Goal: Task Accomplishment & Management: Use online tool/utility

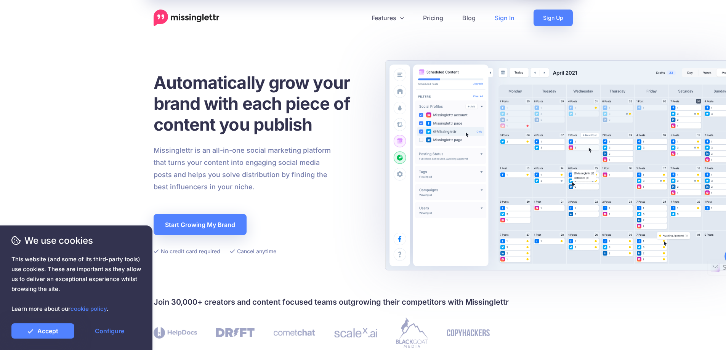
click at [507, 14] on link "Sign In" at bounding box center [504, 18] width 39 height 17
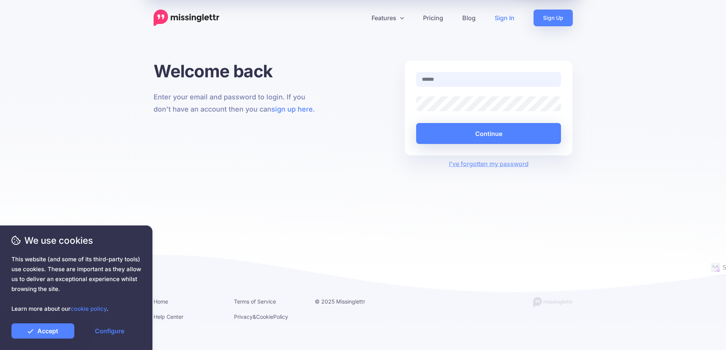
type input "**********"
click at [316, 128] on div "Welcome back Enter your email and password to login. If you don't have an accou…" at bounding box center [237, 115] width 179 height 108
click at [484, 131] on button "Continue" at bounding box center [488, 133] width 145 height 21
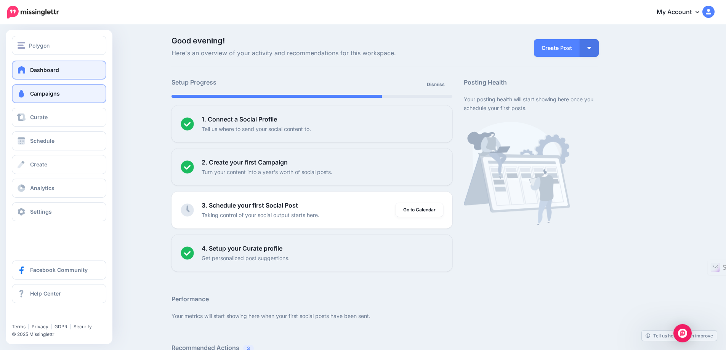
click at [83, 96] on link "Campaigns" at bounding box center [59, 93] width 94 height 19
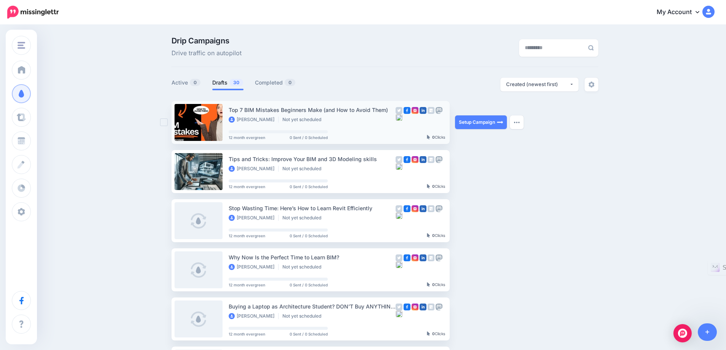
click at [298, 113] on div "Top 7 BIM Mistakes Beginners Make (and How to Avoid Them)" at bounding box center [312, 109] width 167 height 9
click at [478, 122] on link "Setup Campaign" at bounding box center [481, 122] width 52 height 14
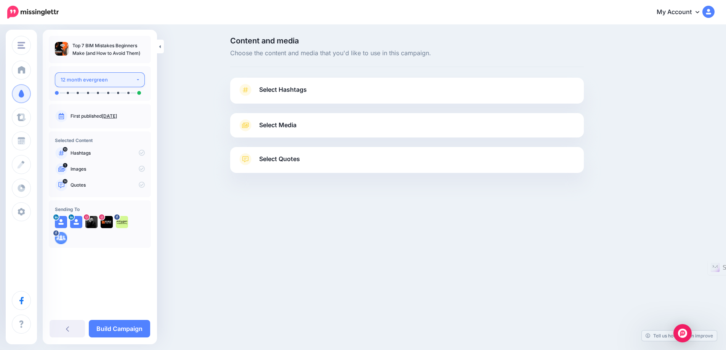
click at [133, 82] on div "12 month evergreen" at bounding box center [98, 79] width 75 height 9
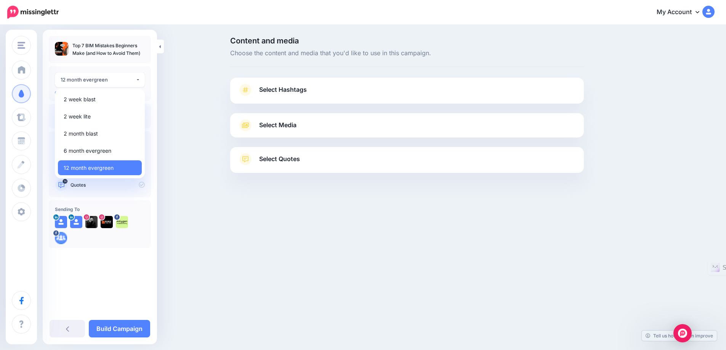
click at [165, 143] on div "Content and media Choose the content and media that you'd like to use in this c…" at bounding box center [363, 124] width 726 height 197
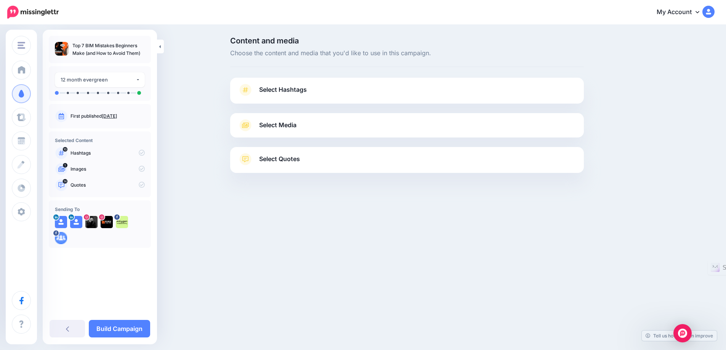
click at [280, 91] on span "Select Hashtags" at bounding box center [283, 90] width 48 height 10
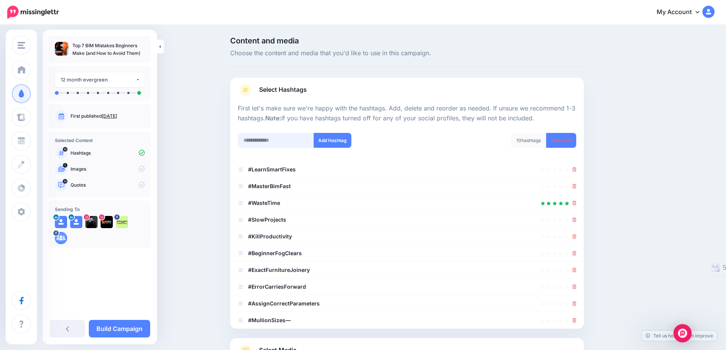
click at [273, 136] on input "text" at bounding box center [276, 140] width 76 height 15
type input "****"
click at [345, 143] on button "Add Hashtag" at bounding box center [332, 140] width 38 height 15
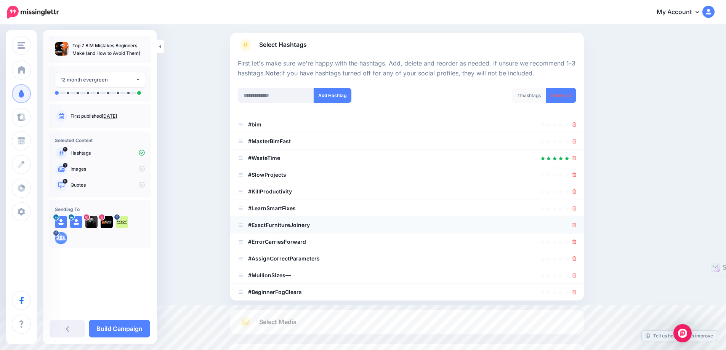
scroll to position [38, 0]
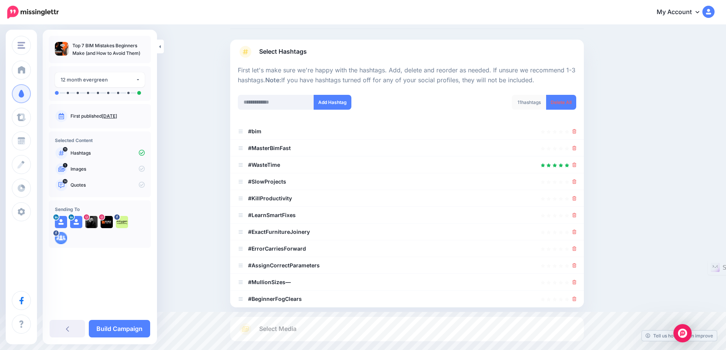
click at [205, 130] on div "Content and media Choose the content and media that you'd like to use in this c…" at bounding box center [363, 206] width 726 height 439
click at [180, 161] on div "Content and media Choose the content and media that you'd like to use in this c…" at bounding box center [363, 206] width 726 height 439
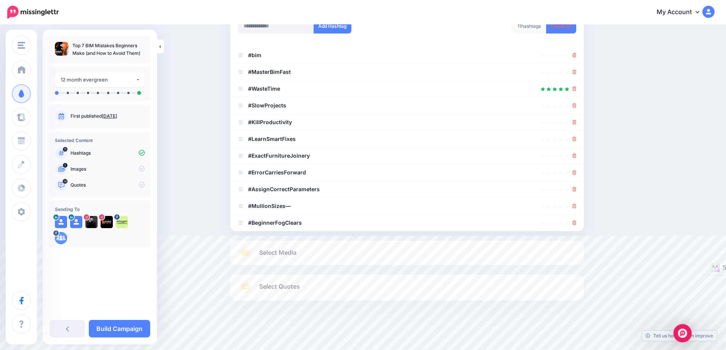
scroll to position [76, 0]
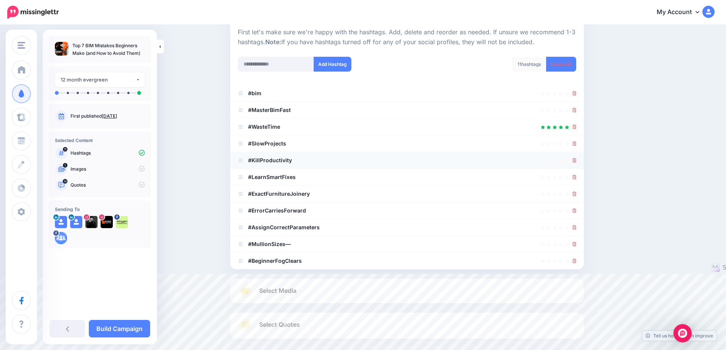
click at [576, 159] on icon at bounding box center [574, 160] width 4 height 5
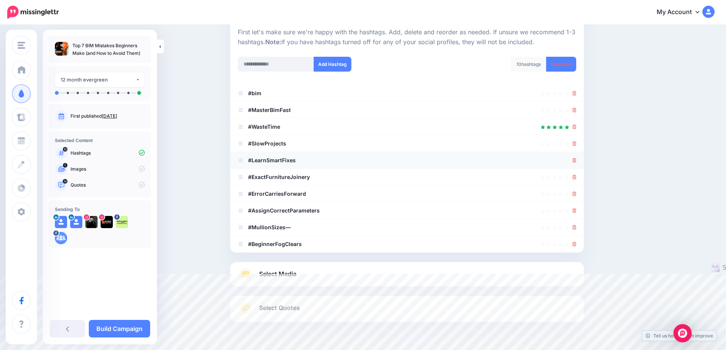
click at [576, 160] on icon at bounding box center [574, 160] width 4 height 5
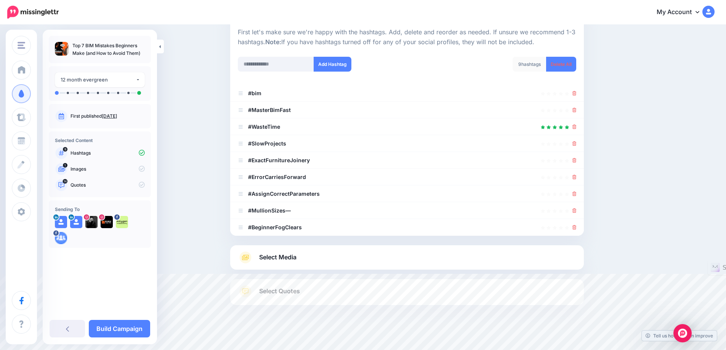
click at [576, 160] on icon at bounding box center [574, 160] width 4 height 5
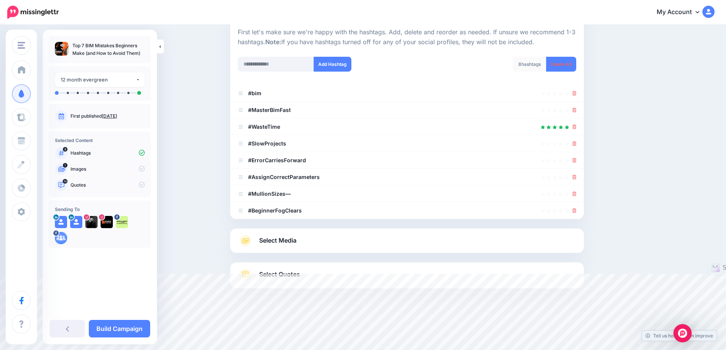
scroll to position [64, 0]
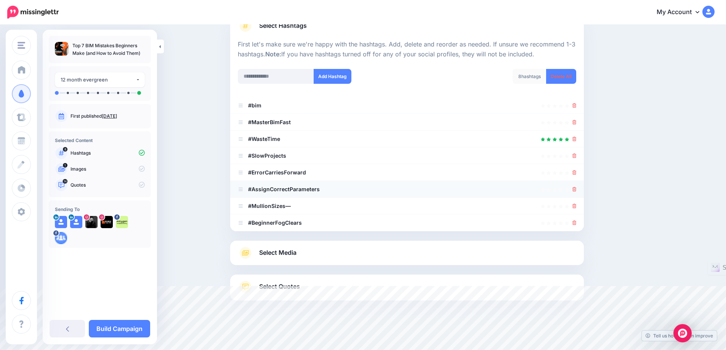
click at [576, 190] on icon at bounding box center [574, 189] width 4 height 5
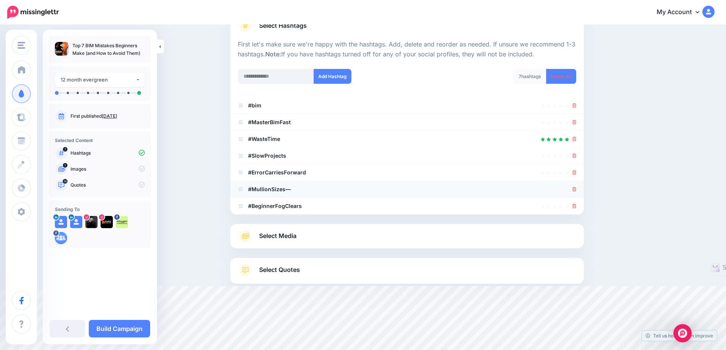
scroll to position [47, 0]
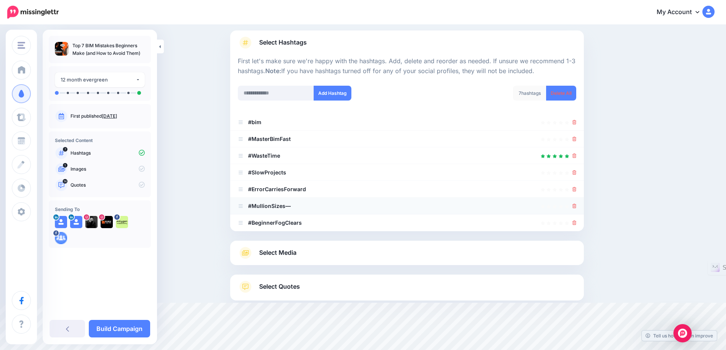
click at [576, 207] on icon at bounding box center [574, 206] width 4 height 5
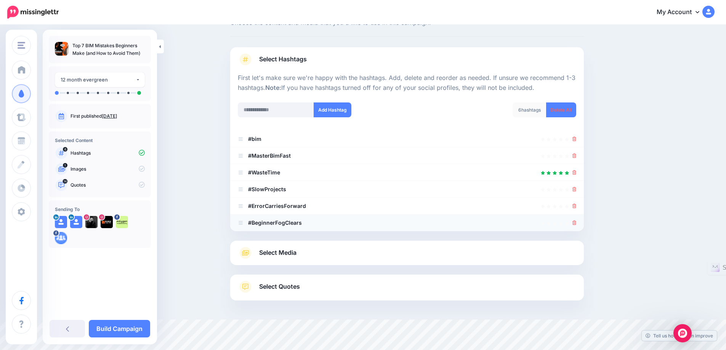
click at [576, 223] on icon at bounding box center [574, 223] width 4 height 5
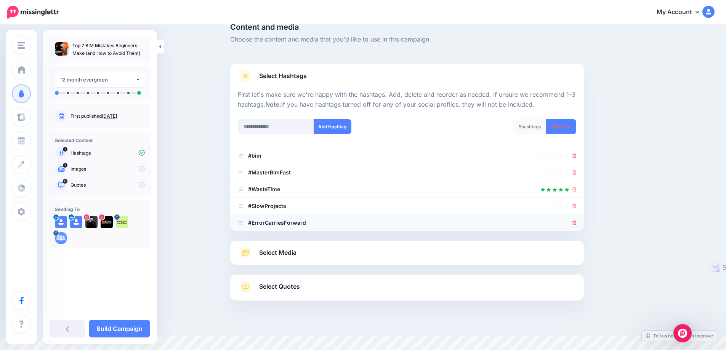
click at [576, 221] on icon at bounding box center [574, 223] width 4 height 5
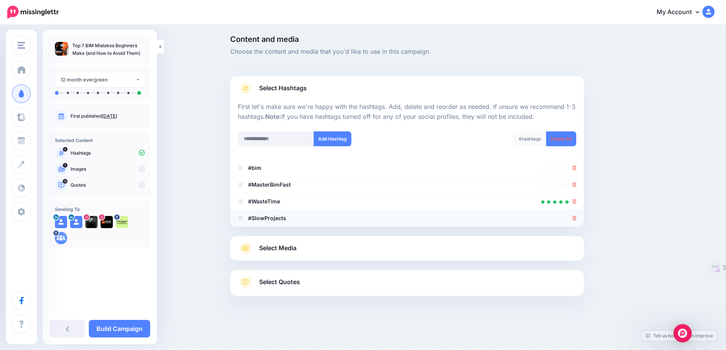
click at [575, 216] on link at bounding box center [574, 218] width 4 height 6
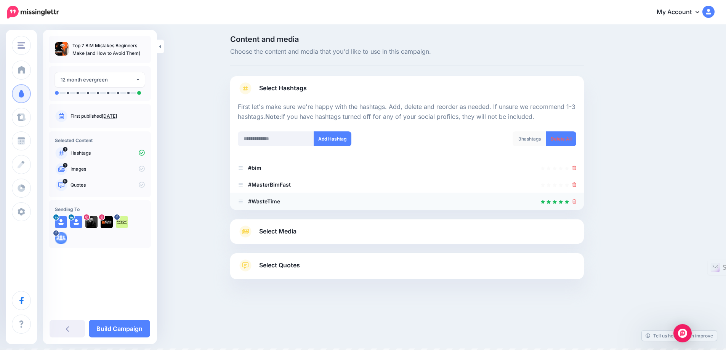
click at [576, 201] on icon at bounding box center [574, 201] width 4 height 5
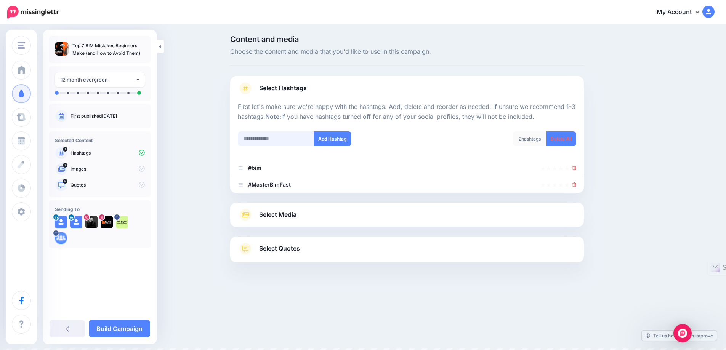
click at [280, 143] on input "text" at bounding box center [276, 138] width 76 height 15
type input "**********"
click at [334, 136] on button "Add Hashtag" at bounding box center [332, 138] width 38 height 15
click at [292, 140] on input "**********" at bounding box center [276, 138] width 76 height 15
click at [278, 137] on input "text" at bounding box center [276, 138] width 76 height 15
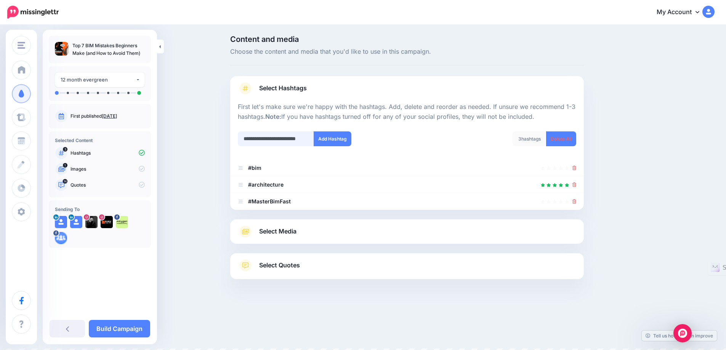
scroll to position [0, 12]
type input "**********"
click at [330, 140] on button "Add Hashtag" at bounding box center [332, 138] width 38 height 15
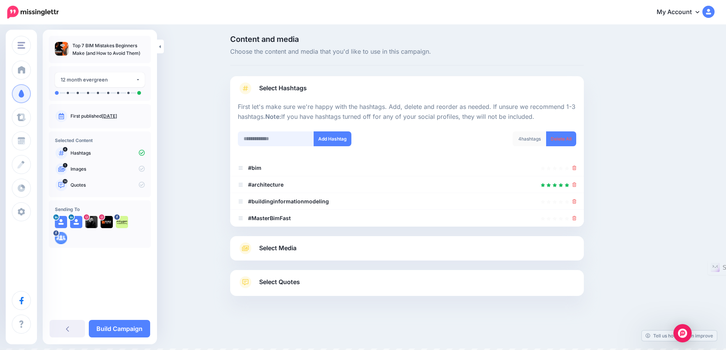
click at [283, 135] on input "text" at bounding box center [276, 138] width 76 height 15
type input "******"
click at [336, 139] on button "Add Hashtag" at bounding box center [332, 138] width 38 height 15
click at [276, 137] on input "text" at bounding box center [276, 138] width 76 height 15
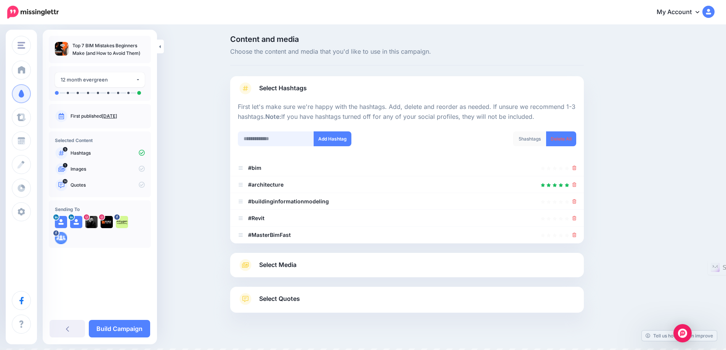
scroll to position [14, 0]
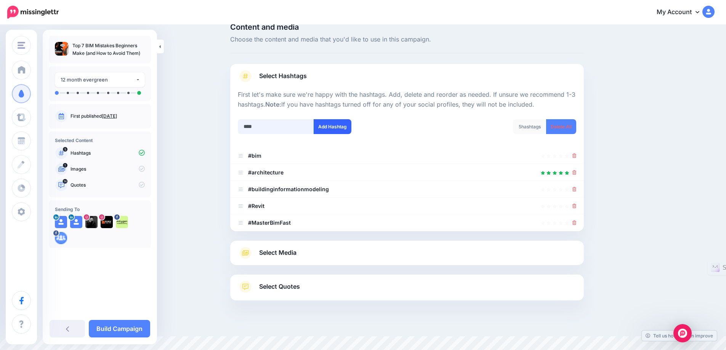
type input "****"
click at [329, 126] on button "Add Hashtag" at bounding box center [332, 126] width 38 height 15
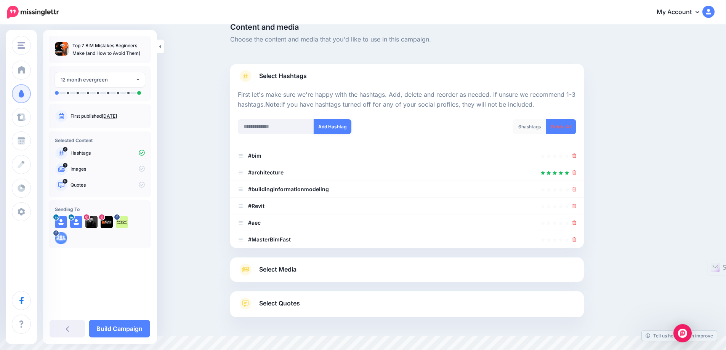
scroll to position [30, 0]
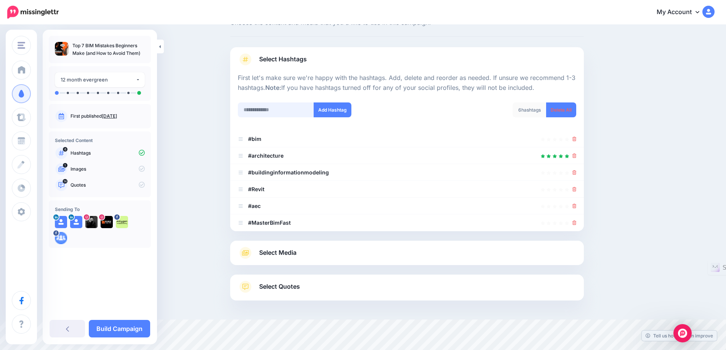
click at [274, 109] on input "text" at bounding box center [276, 109] width 76 height 15
paste input "**********"
type input "**********"
click at [337, 109] on button "Add Hashtag" at bounding box center [332, 109] width 38 height 15
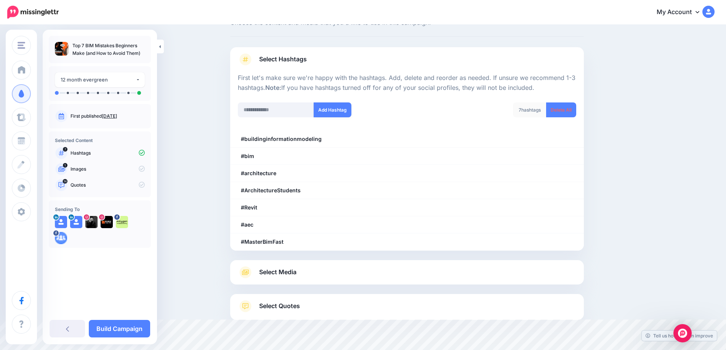
scroll to position [47, 0]
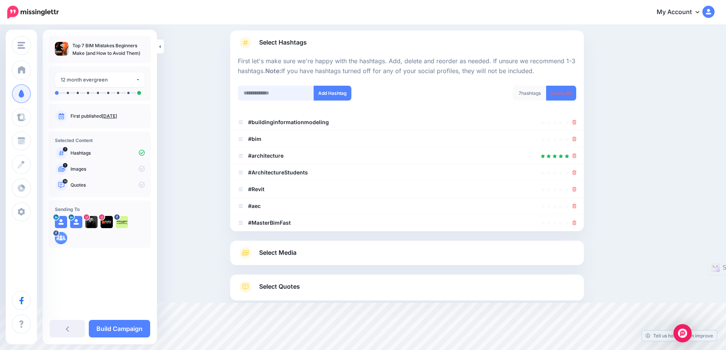
click at [279, 98] on input "text" at bounding box center [276, 93] width 76 height 15
paste input "**********"
type input "**********"
click at [332, 93] on button "Add Hashtag" at bounding box center [332, 93] width 38 height 15
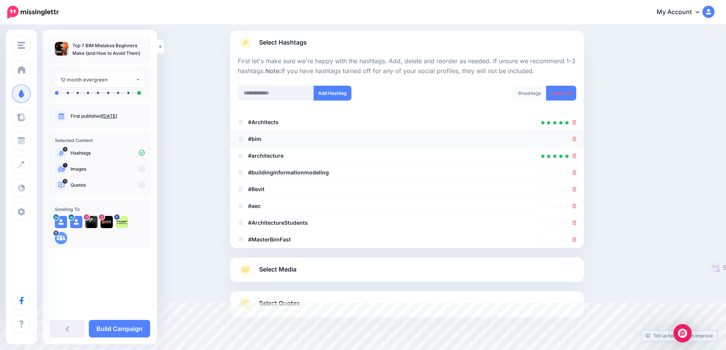
scroll to position [64, 0]
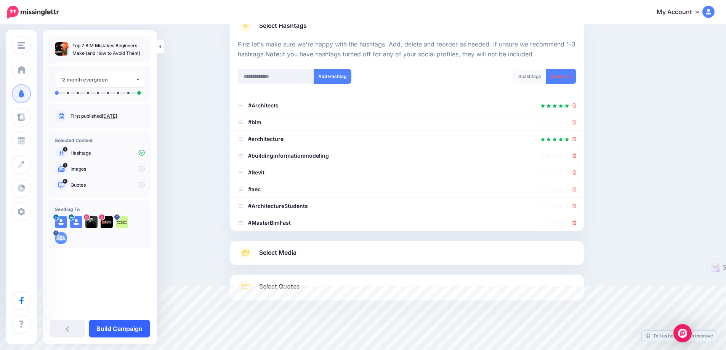
click at [119, 331] on link "Build Campaign" at bounding box center [119, 329] width 61 height 18
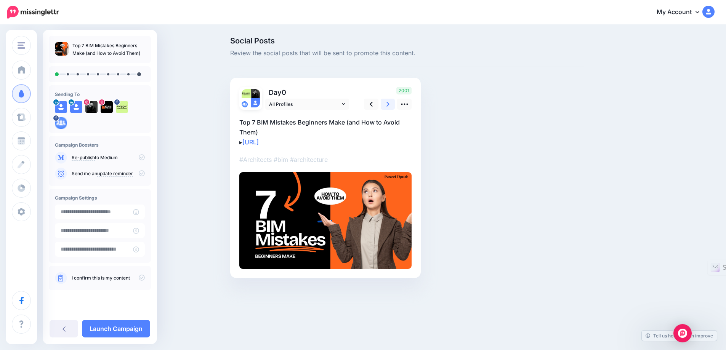
click at [393, 101] on link at bounding box center [387, 104] width 14 height 11
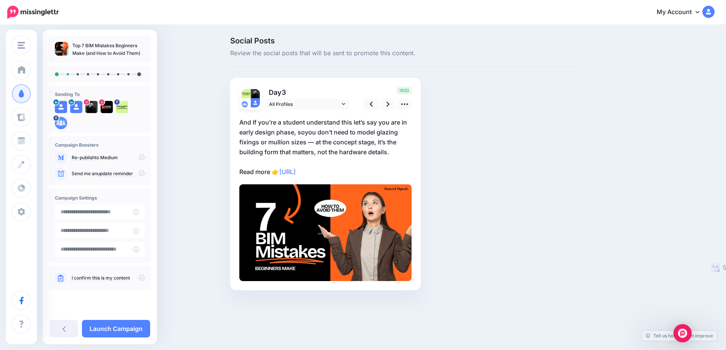
click at [482, 226] on div "Social Posts Review the social posts that will be sent to promote this content.…" at bounding box center [406, 175] width 365 height 276
